Goal: Information Seeking & Learning: Learn about a topic

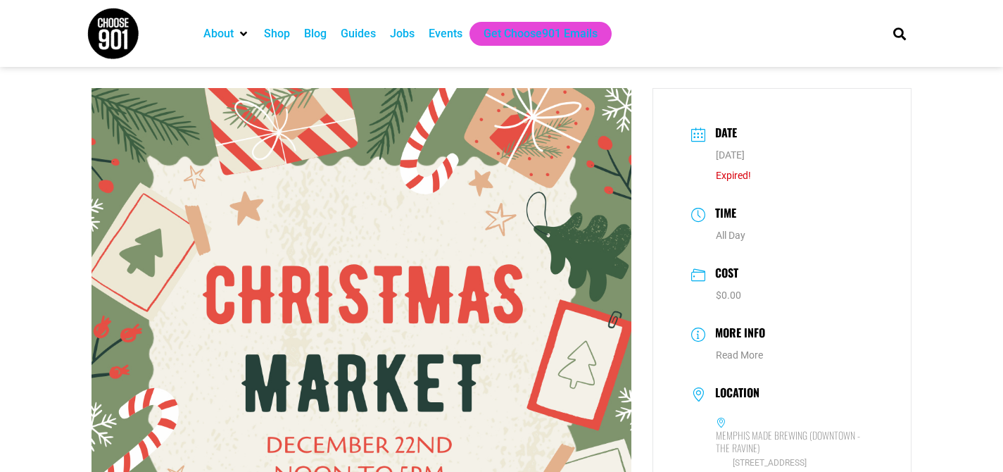
click at [448, 44] on div "Events" at bounding box center [446, 34] width 48 height 24
click at [455, 30] on div "Events" at bounding box center [446, 33] width 34 height 17
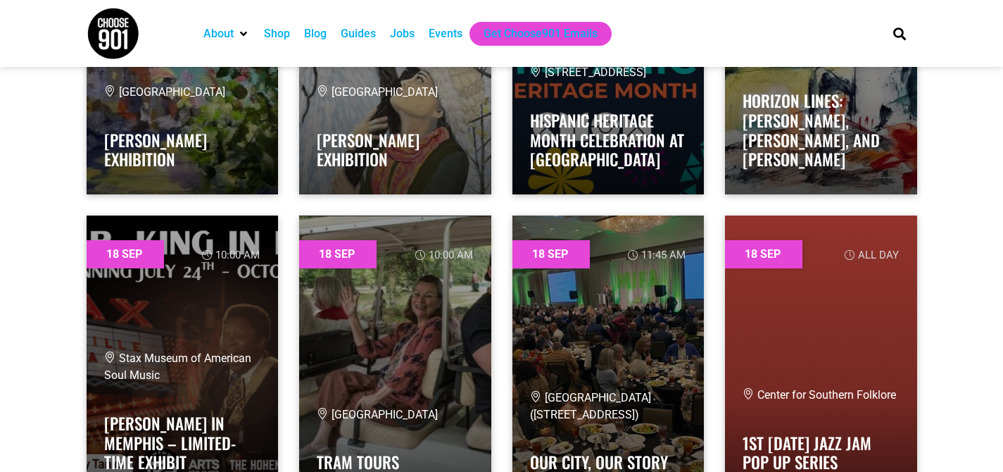
scroll to position [20108, 0]
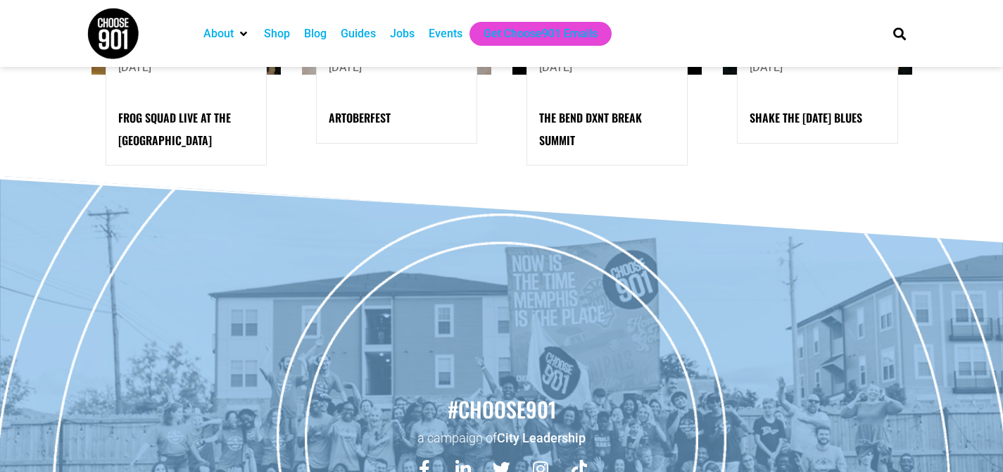
scroll to position [1406, 0]
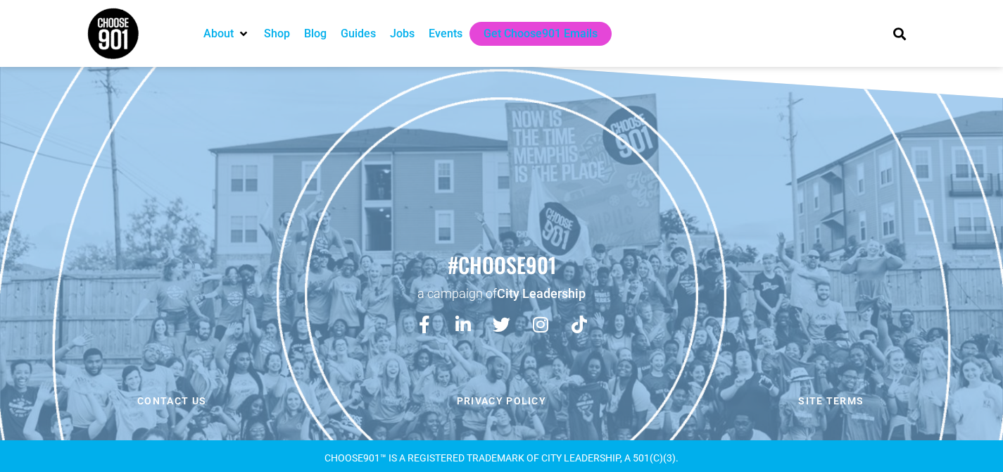
click at [280, 34] on div "Shop" at bounding box center [277, 33] width 26 height 17
click at [354, 27] on div "Guides" at bounding box center [358, 33] width 35 height 17
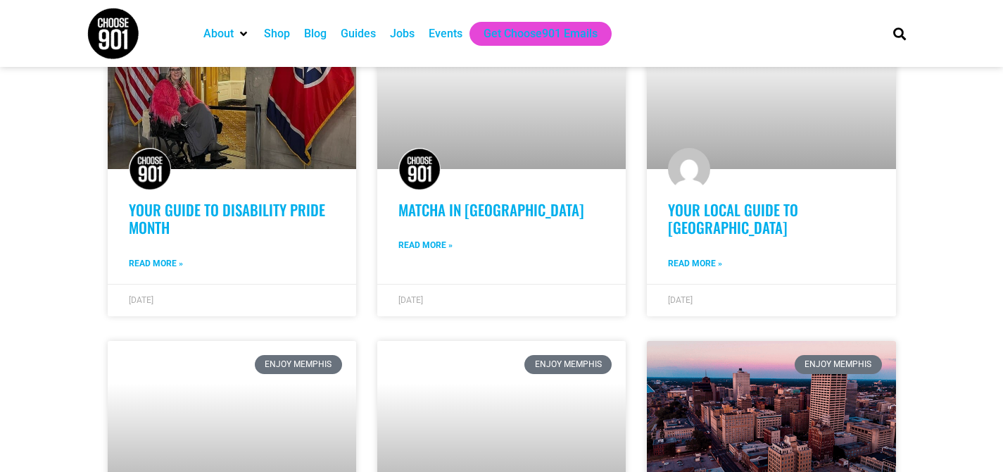
scroll to position [822, 0]
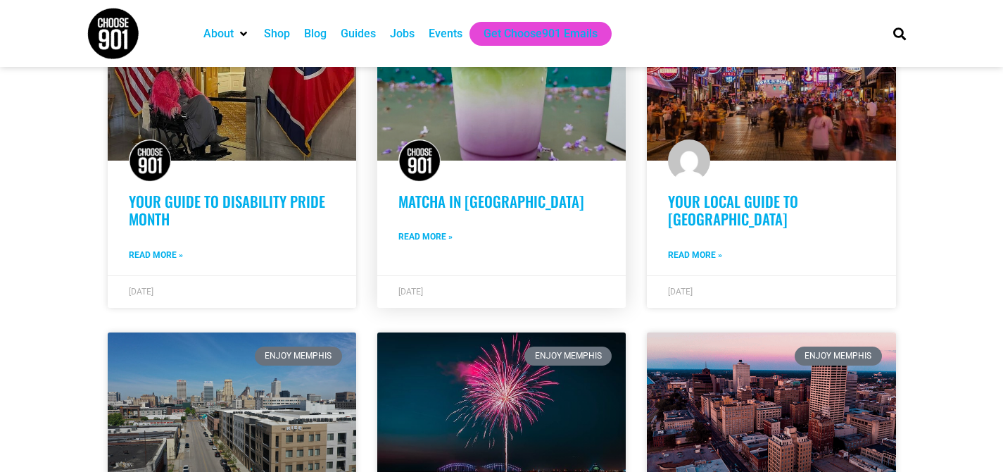
click at [427, 230] on link "Read More »" at bounding box center [425, 236] width 54 height 13
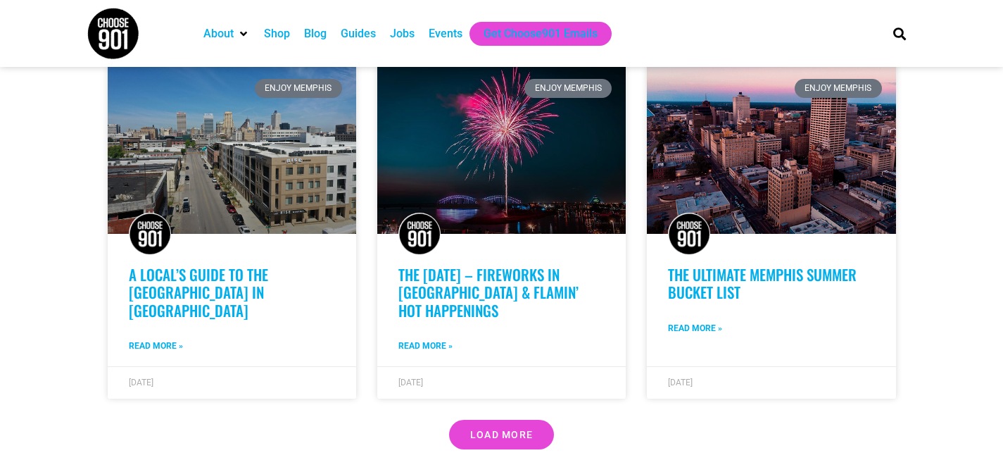
scroll to position [1080, 0]
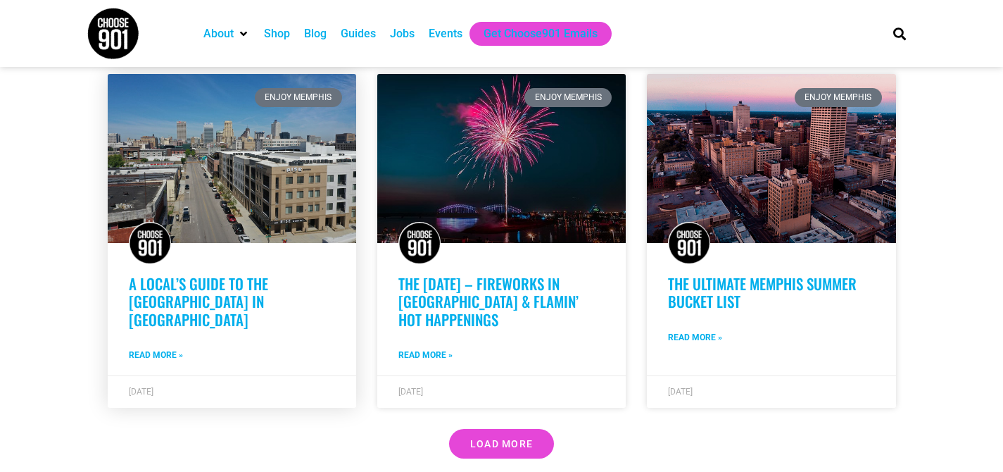
click at [151, 348] on link "Read More »" at bounding box center [156, 354] width 54 height 13
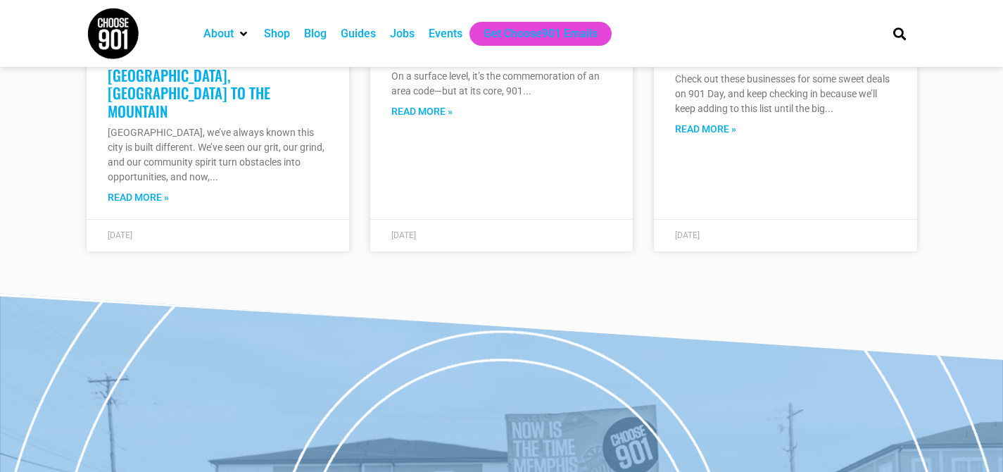
scroll to position [7752, 0]
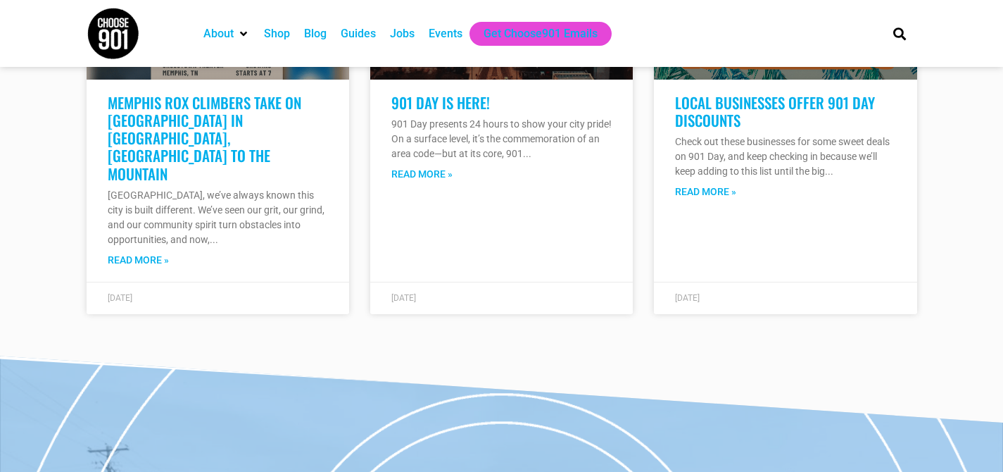
click at [359, 39] on div "Guides" at bounding box center [358, 33] width 35 height 17
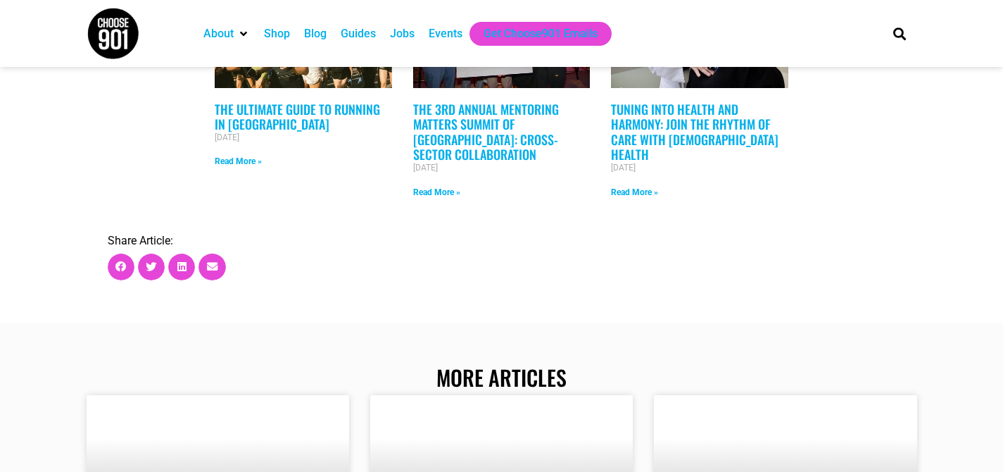
scroll to position [3196, 0]
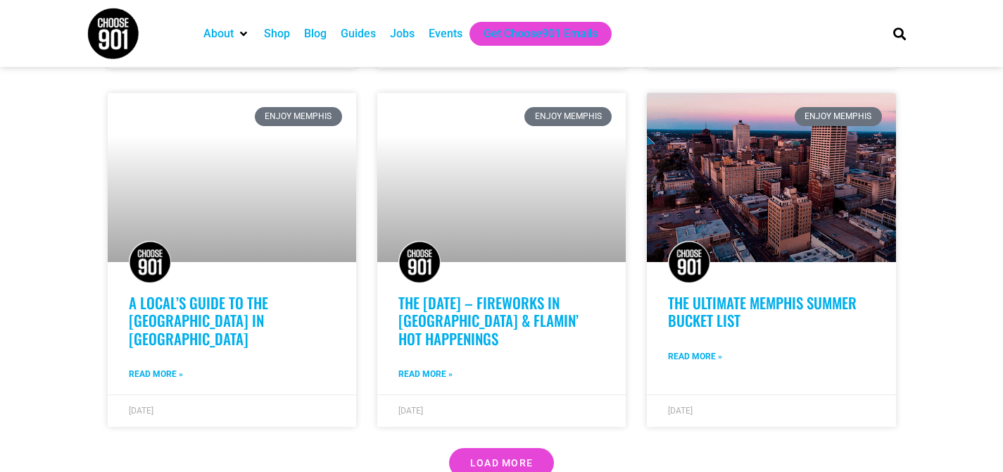
scroll to position [1062, 0]
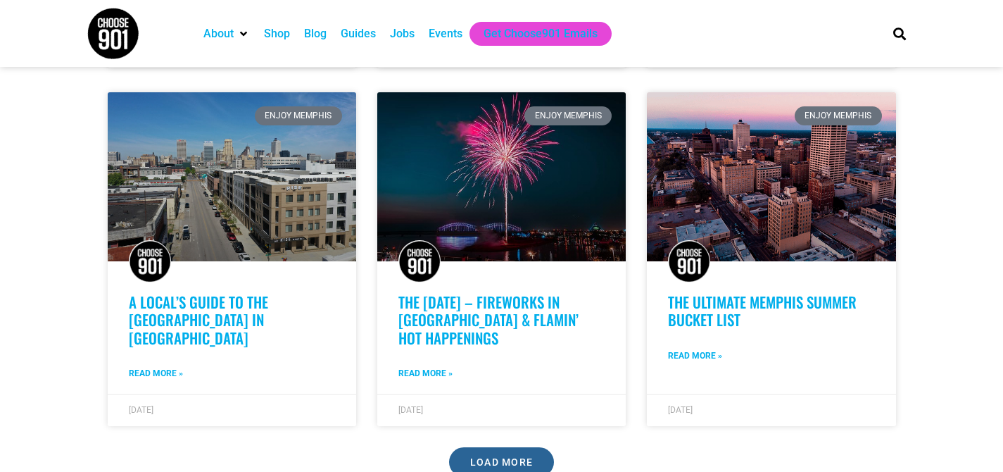
click at [459, 447] on link "Load More" at bounding box center [502, 462] width 106 height 30
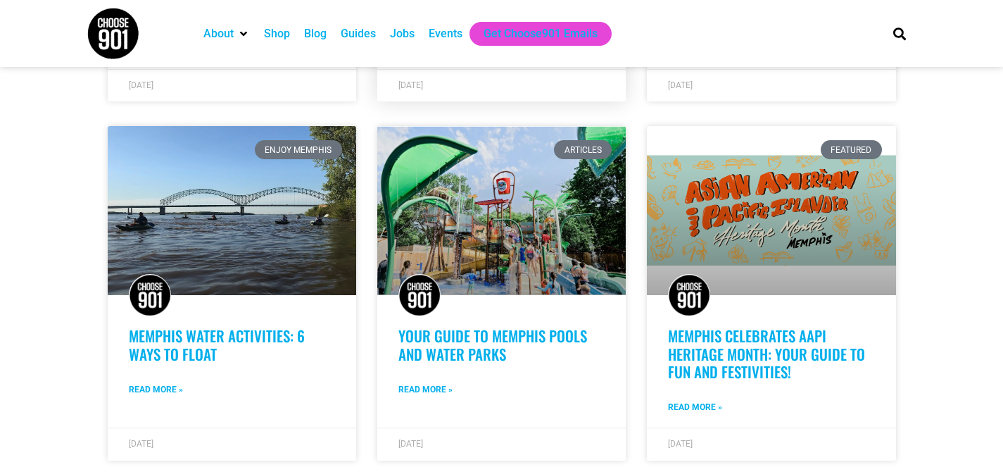
scroll to position [2132, 0]
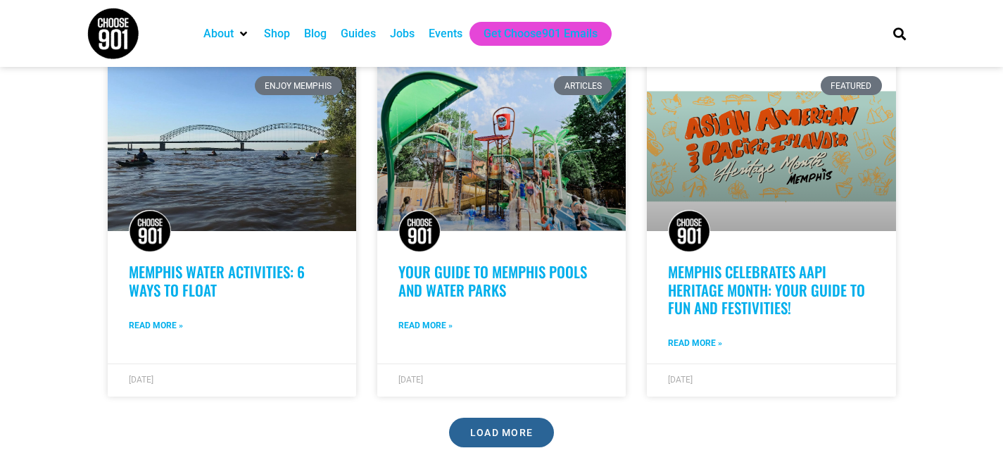
click at [494, 429] on link "Load More" at bounding box center [502, 432] width 106 height 30
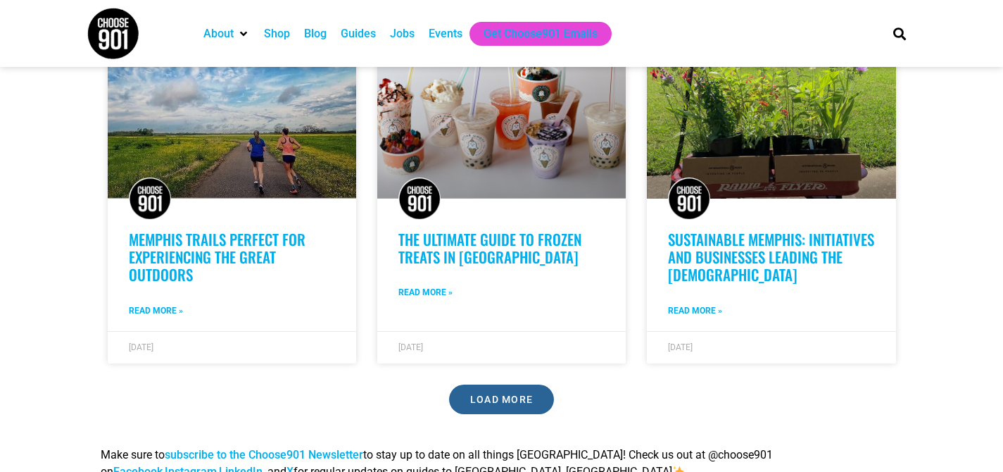
scroll to position [3241, 0]
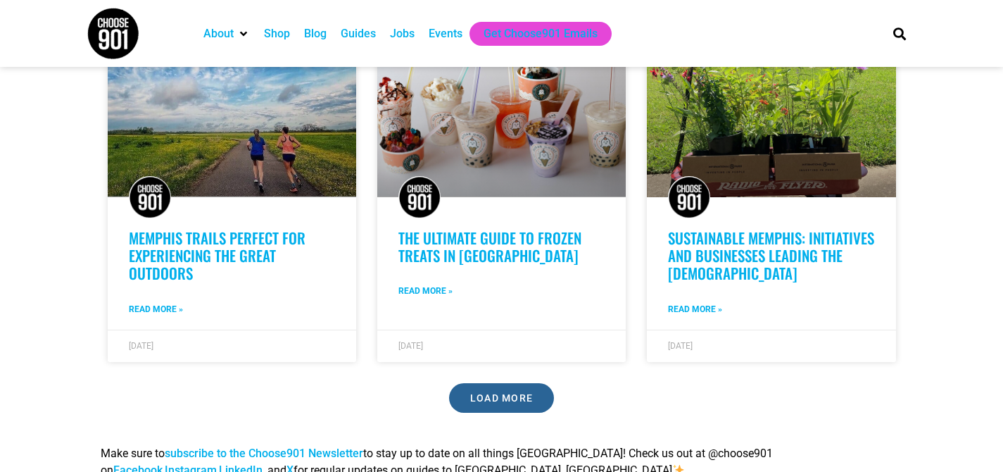
click at [503, 393] on span "Load More" at bounding box center [501, 398] width 63 height 10
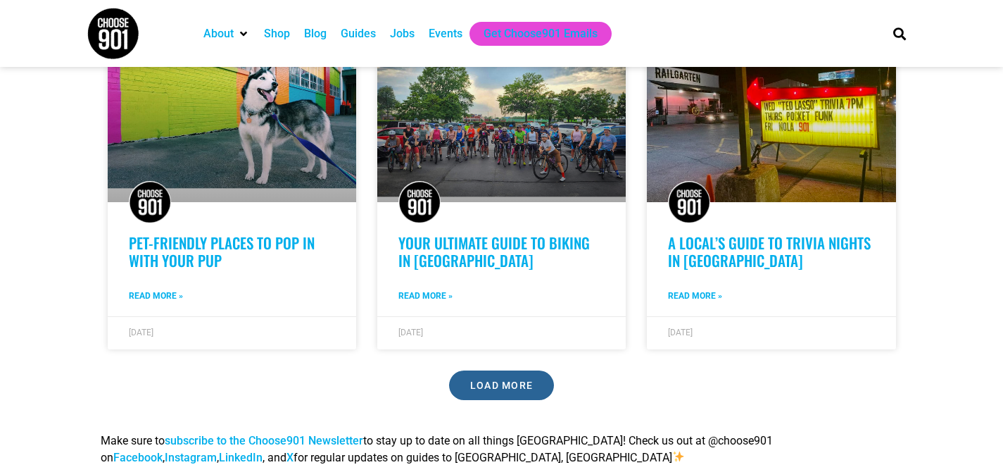
scroll to position [4290, 0]
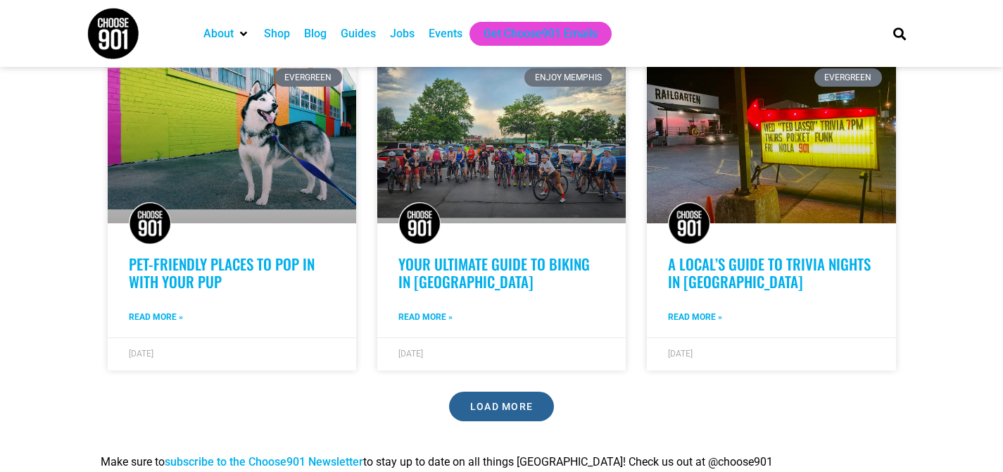
click at [471, 401] on span "Load More" at bounding box center [501, 406] width 63 height 10
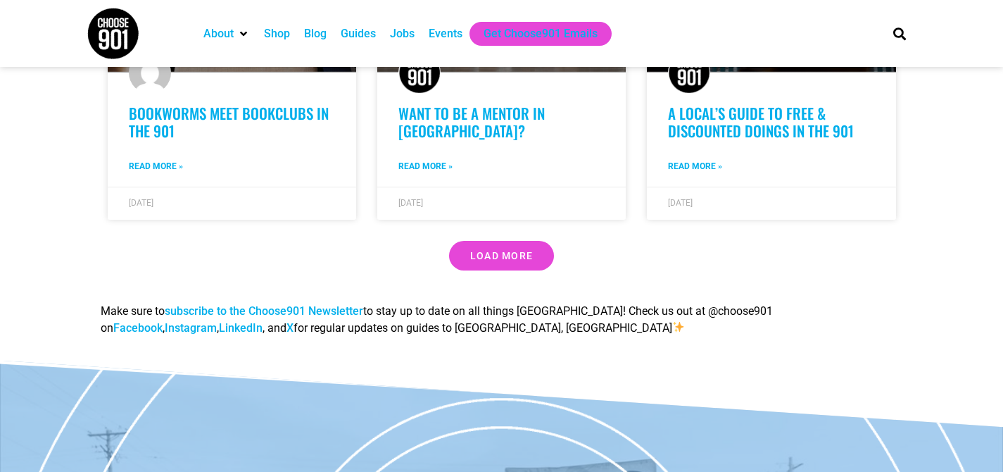
scroll to position [5447, 0]
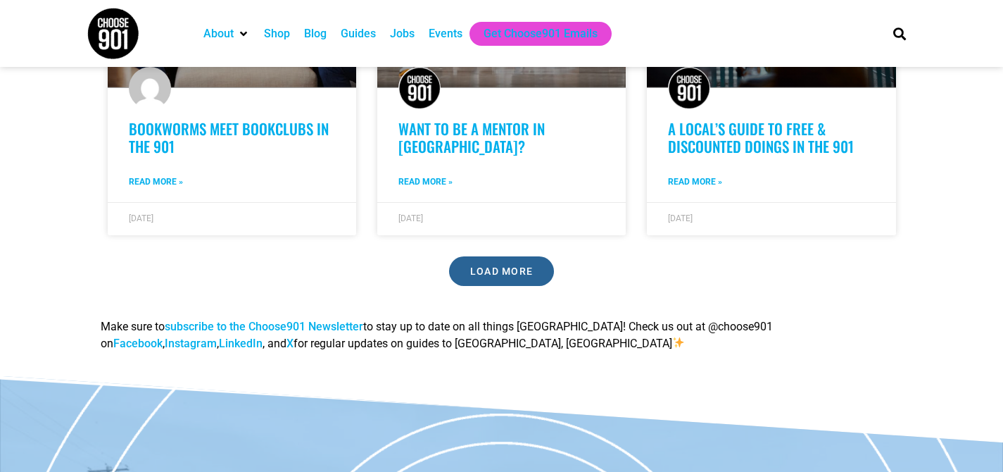
click at [507, 256] on link "Load More" at bounding box center [502, 271] width 106 height 30
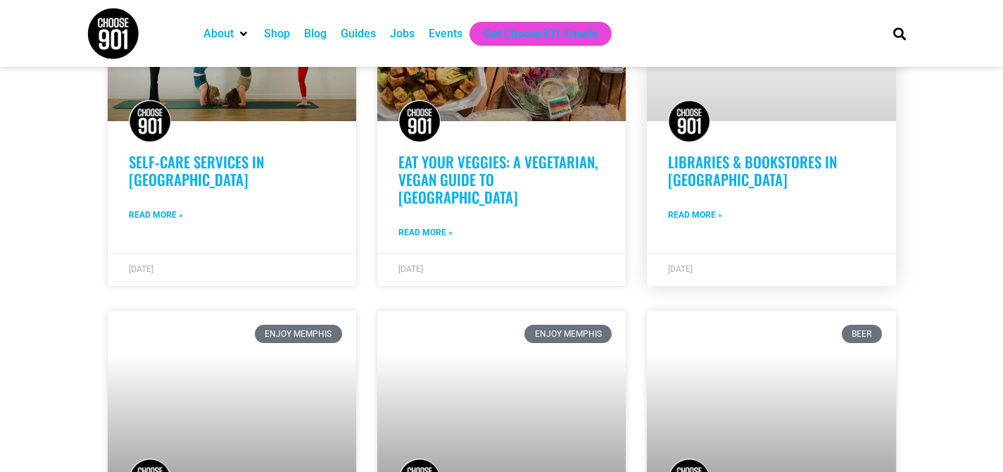
scroll to position [6157, 0]
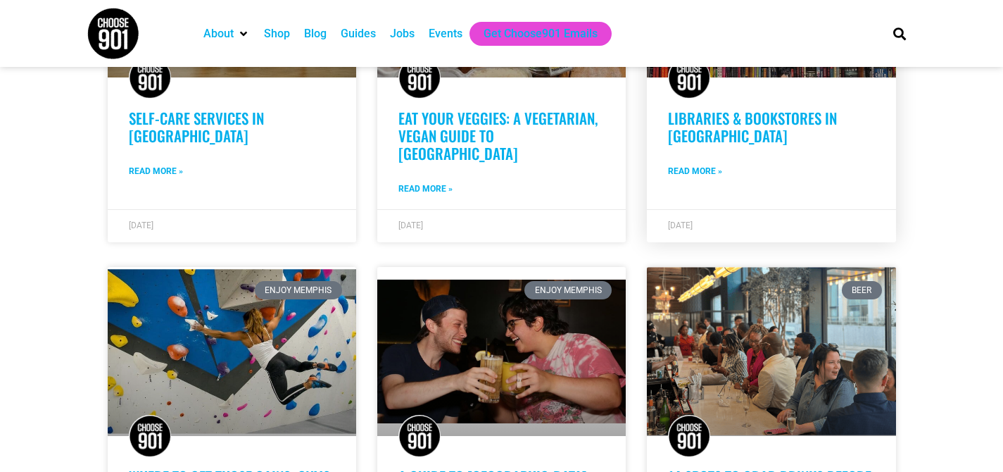
click at [694, 165] on link "Read More »" at bounding box center [695, 171] width 54 height 13
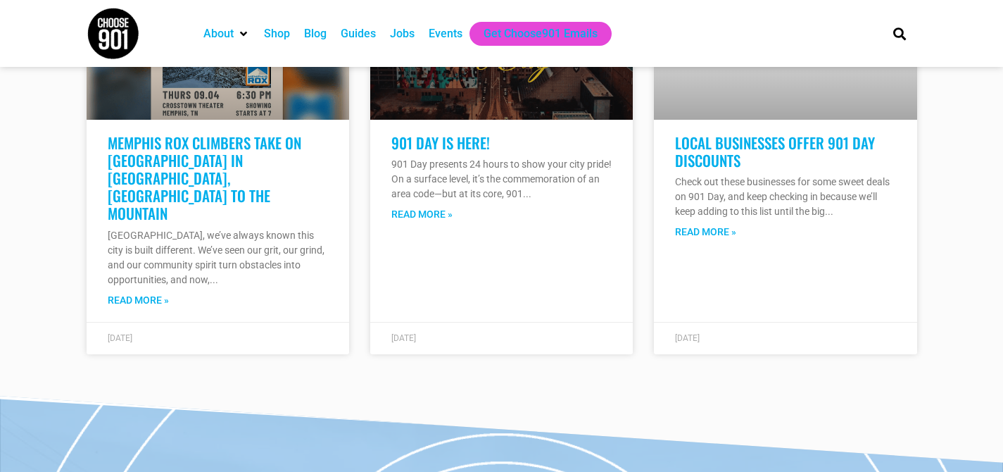
scroll to position [11323, 0]
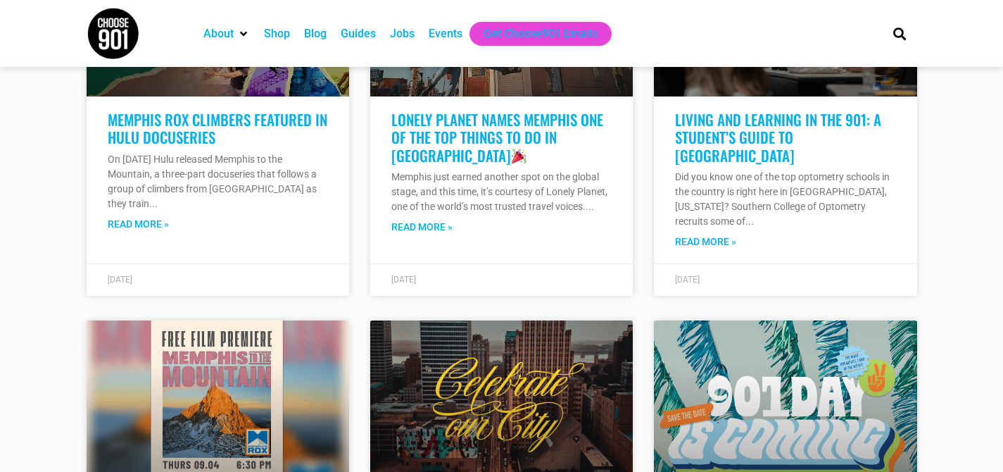
scroll to position [7409, 0]
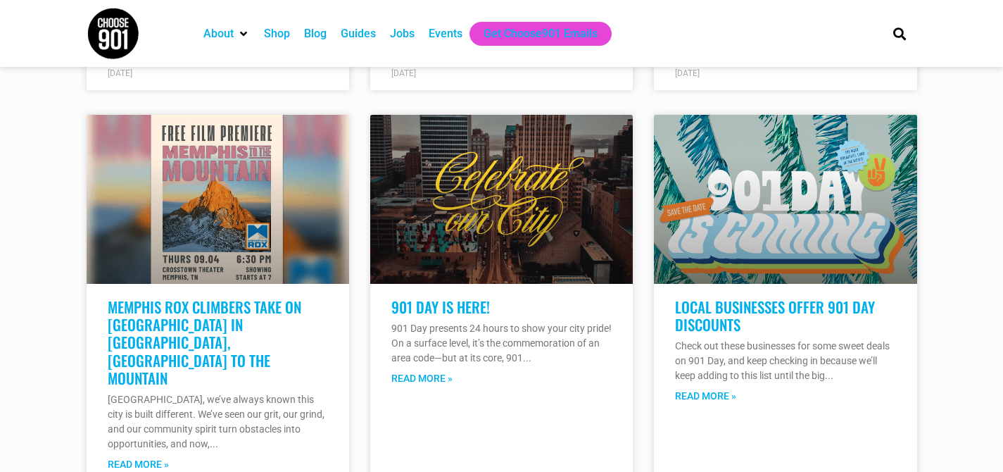
scroll to position [5437, 0]
